Goal: Communication & Community: Share content

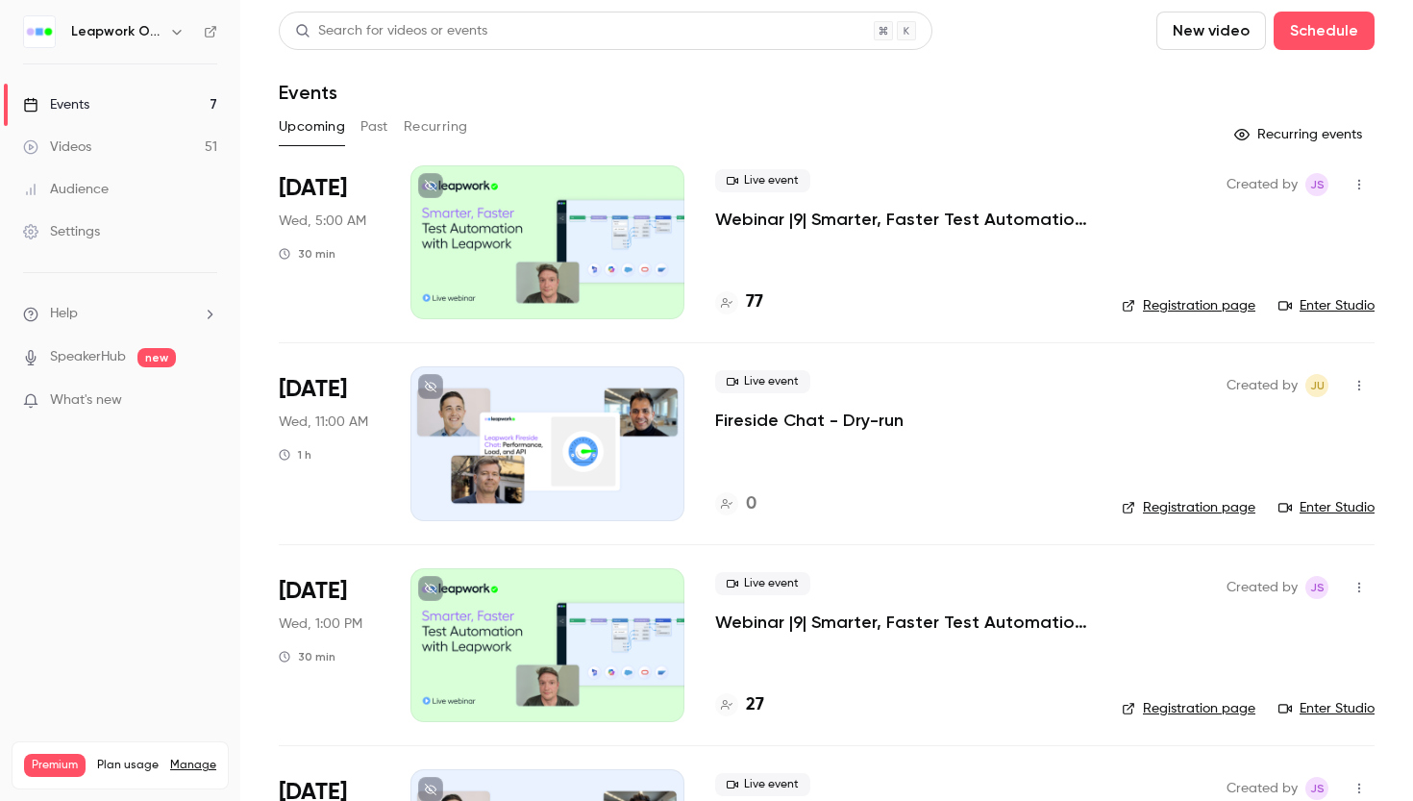
click at [84, 228] on div "Settings" at bounding box center [61, 231] width 77 height 19
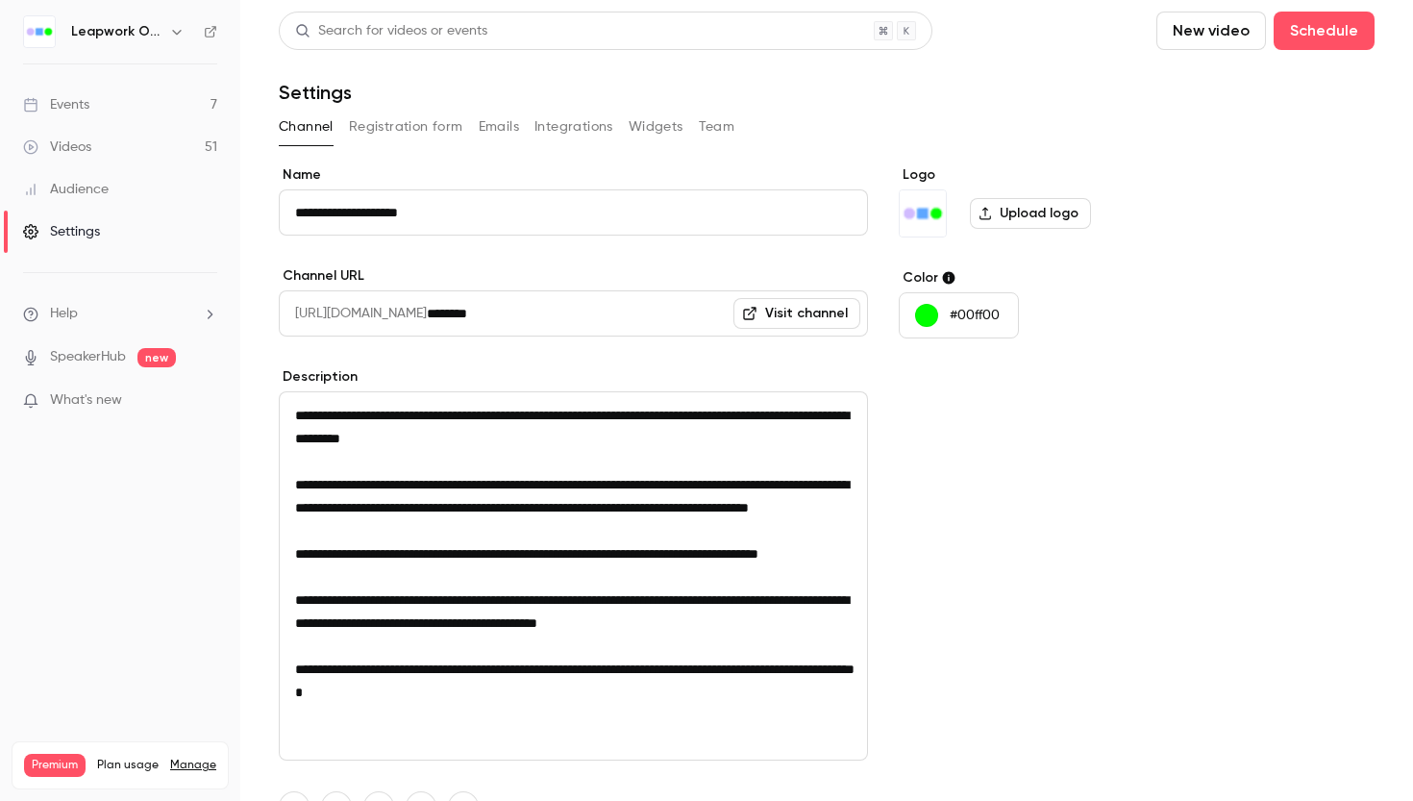
click at [725, 127] on button "Team" at bounding box center [717, 127] width 37 height 31
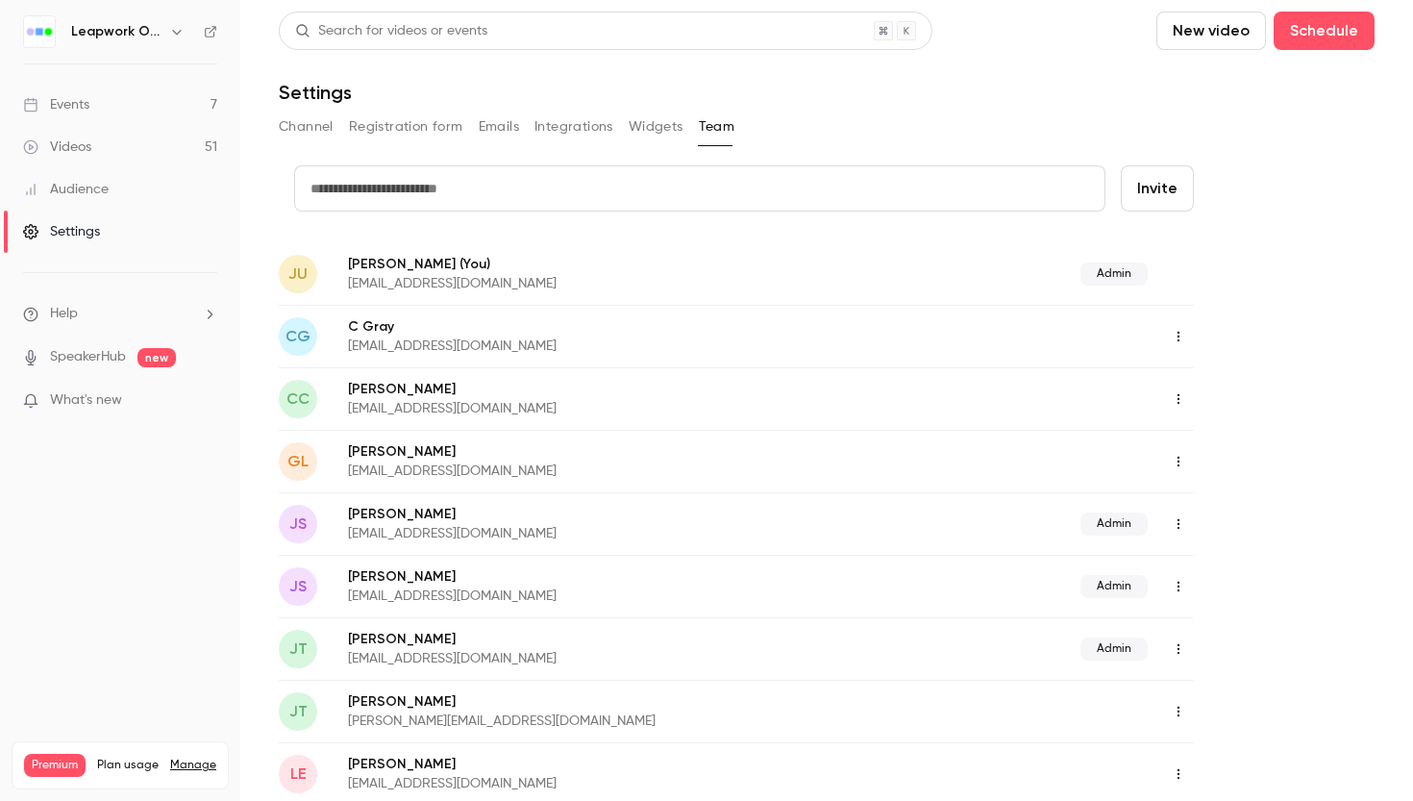
click at [608, 181] on input "text" at bounding box center [700, 188] width 812 height 46
type input "**********"
click at [1174, 195] on button "Invite" at bounding box center [1157, 188] width 73 height 46
click at [78, 105] on div "Events" at bounding box center [56, 104] width 66 height 19
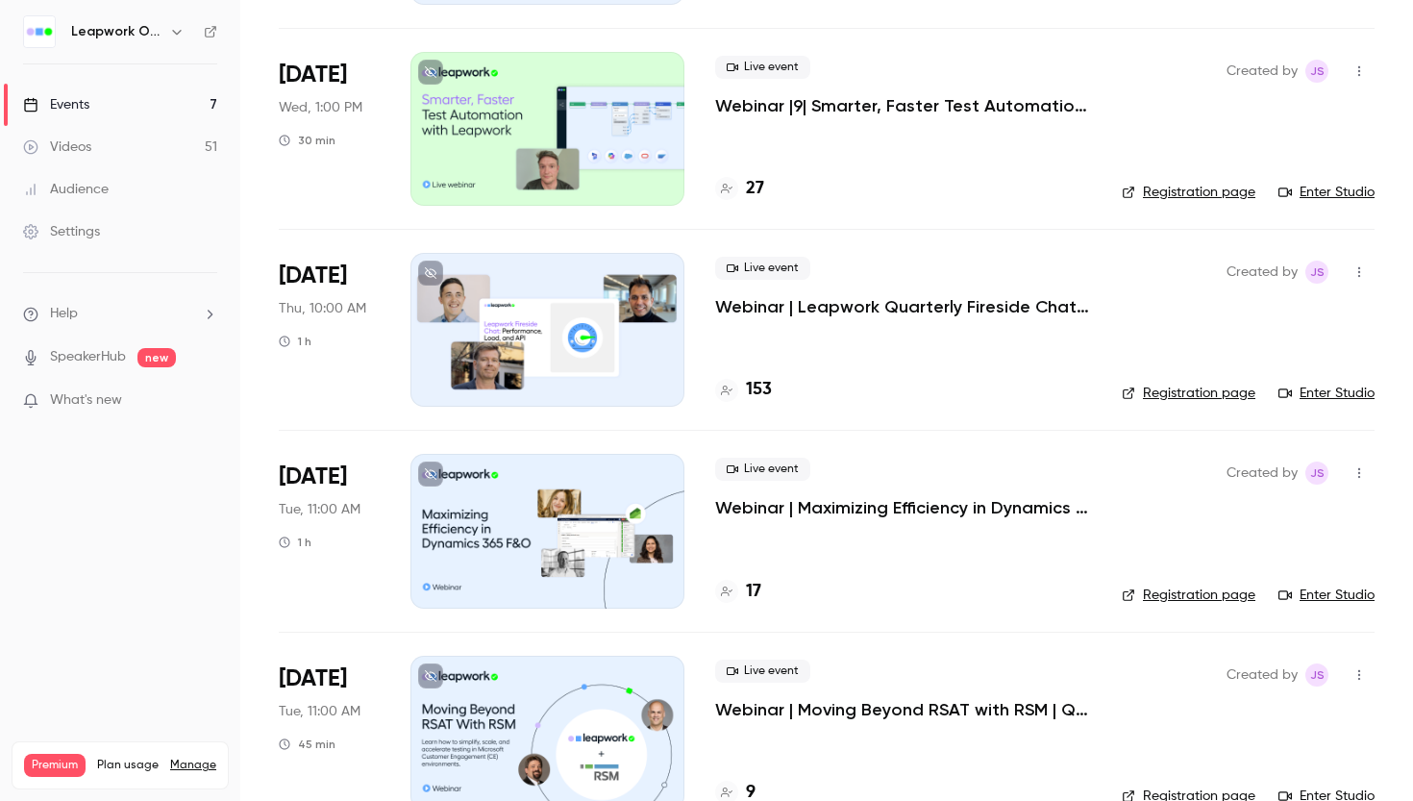
scroll to position [551, 0]
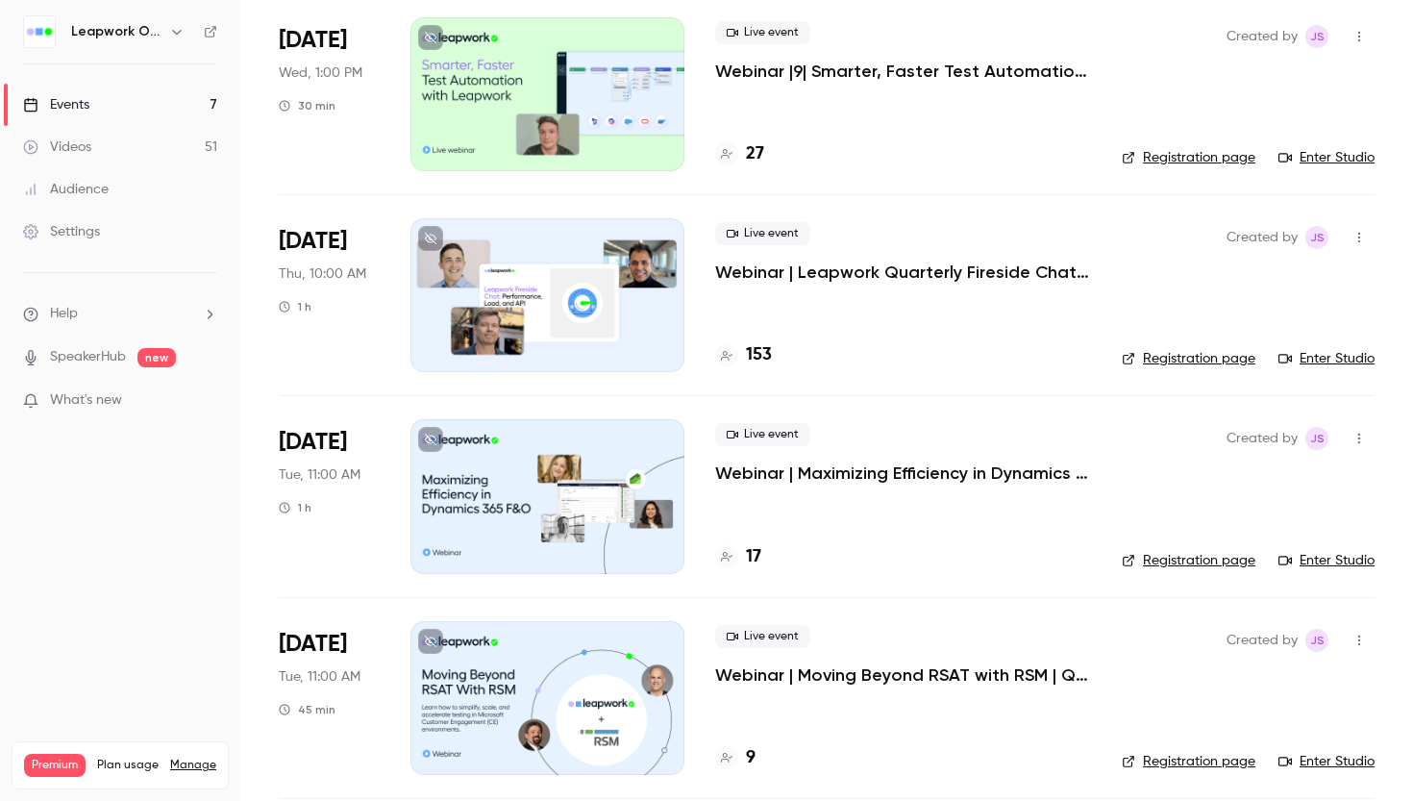
click at [997, 272] on p "Webinar | Leapwork Quarterly Fireside Chat | Q3 2025" at bounding box center [903, 272] width 376 height 23
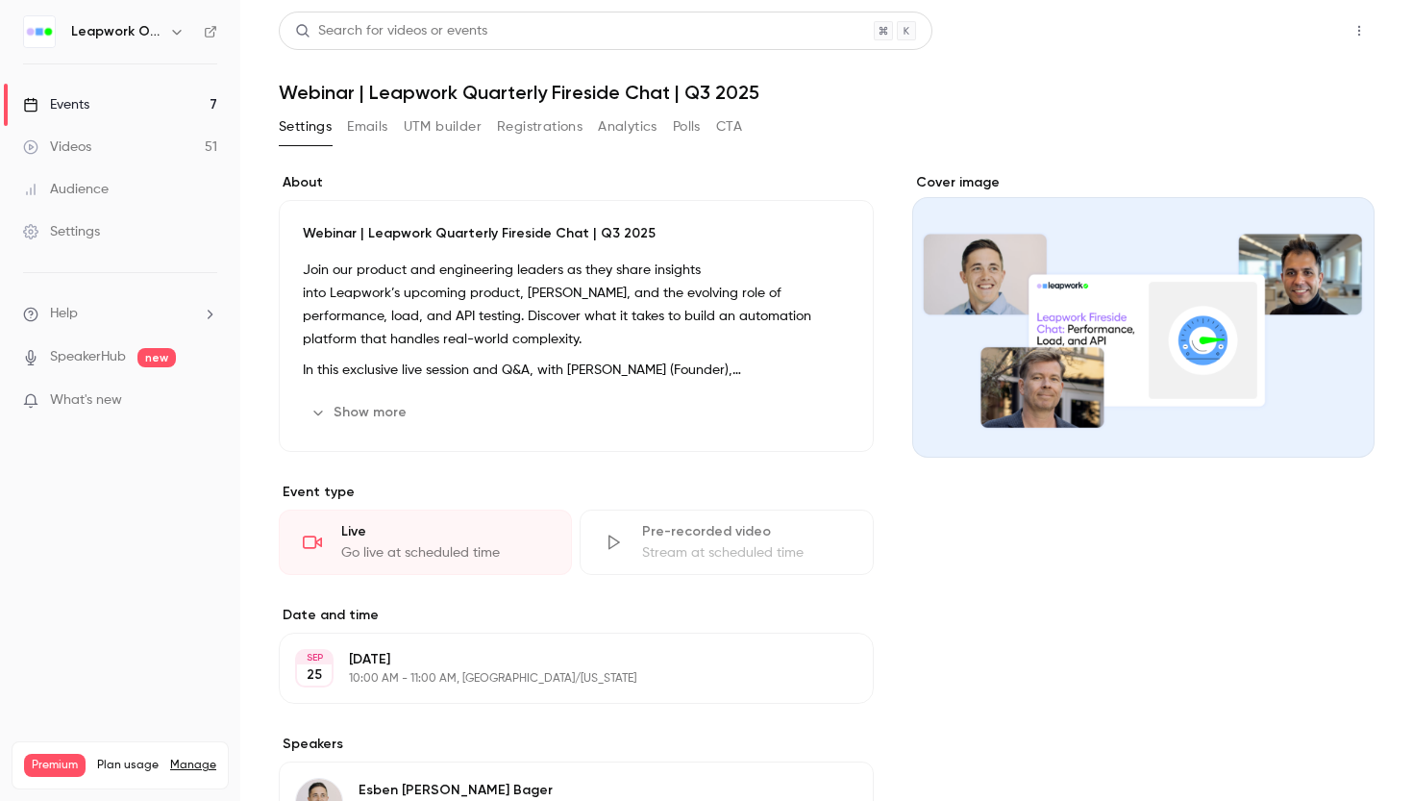
click at [1280, 35] on button "Share" at bounding box center [1291, 31] width 76 height 38
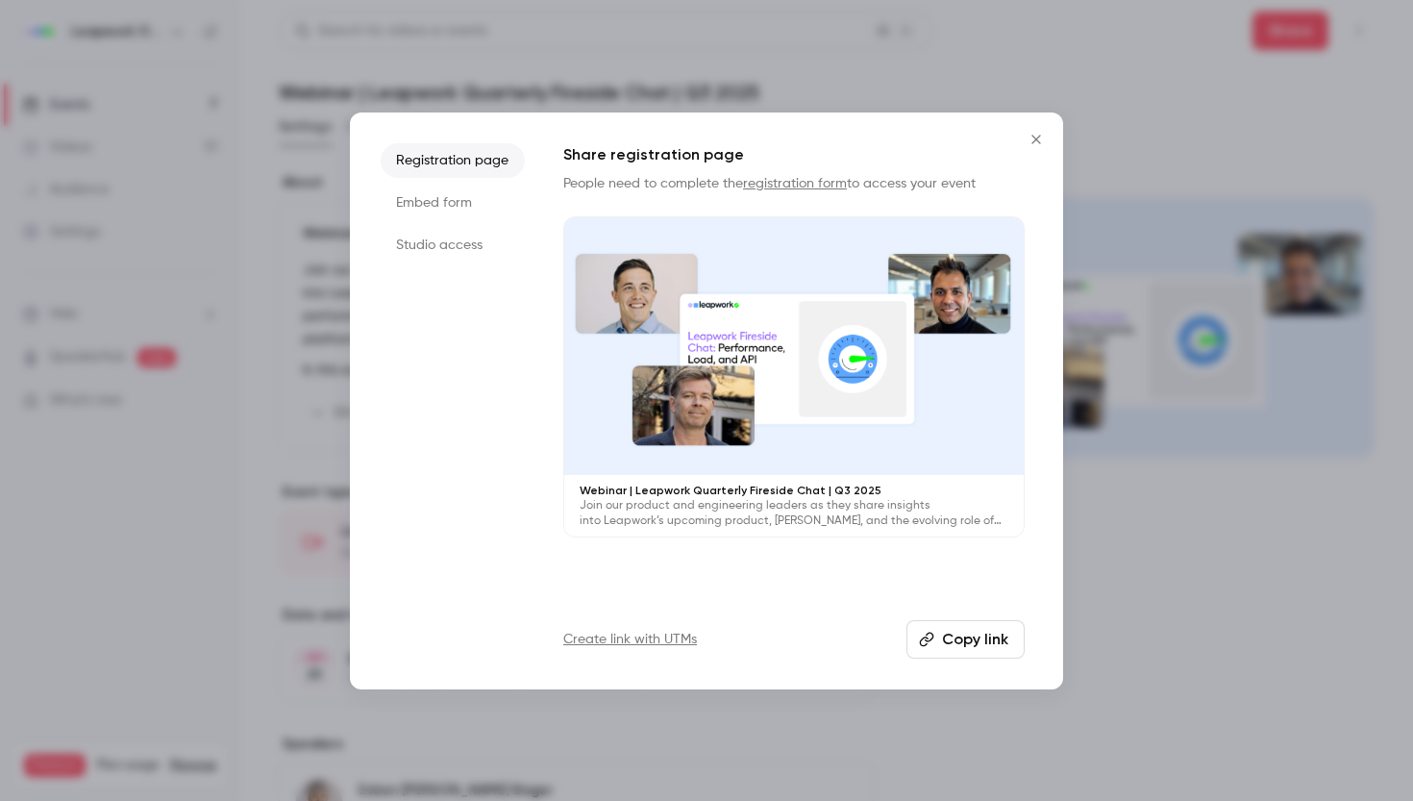
click at [463, 247] on li "Studio access" at bounding box center [453, 245] width 144 height 35
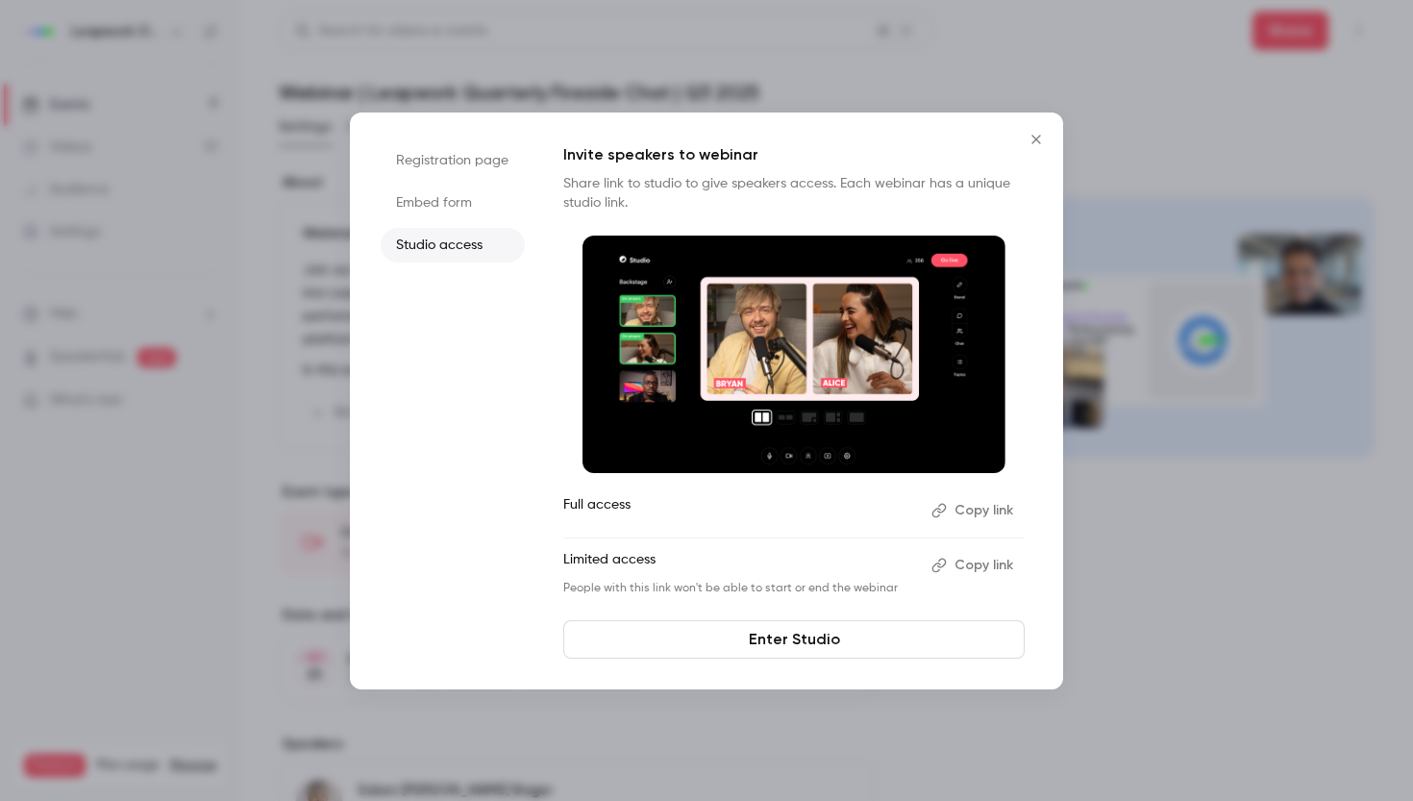
click at [983, 487] on button "Copy link" at bounding box center [974, 510] width 101 height 31
